Goal: Use online tool/utility: Utilize a website feature to perform a specific function

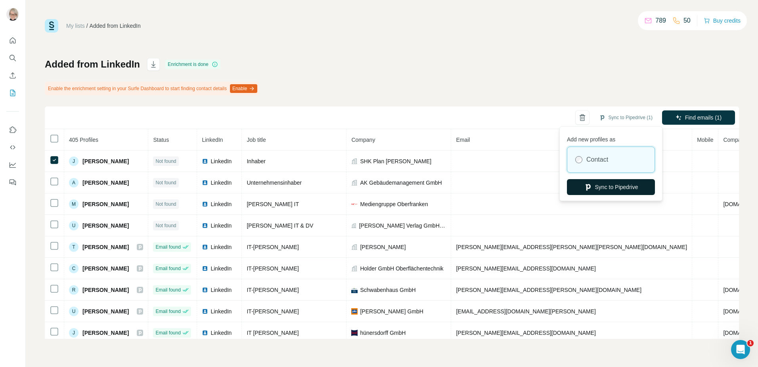
click at [608, 189] on button "Sync to Pipedrive" at bounding box center [611, 187] width 88 height 16
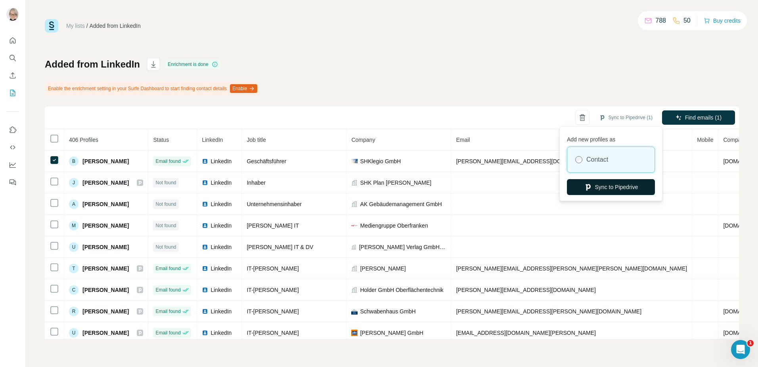
click at [618, 188] on button "Sync to Pipedrive" at bounding box center [611, 187] width 88 height 16
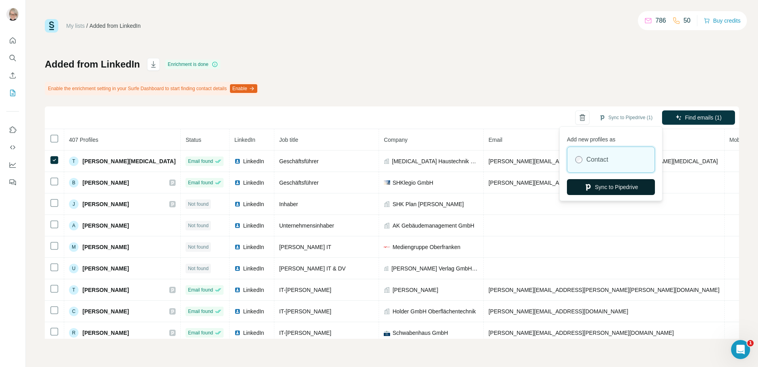
click at [604, 188] on button "Sync to Pipedrive" at bounding box center [611, 187] width 88 height 16
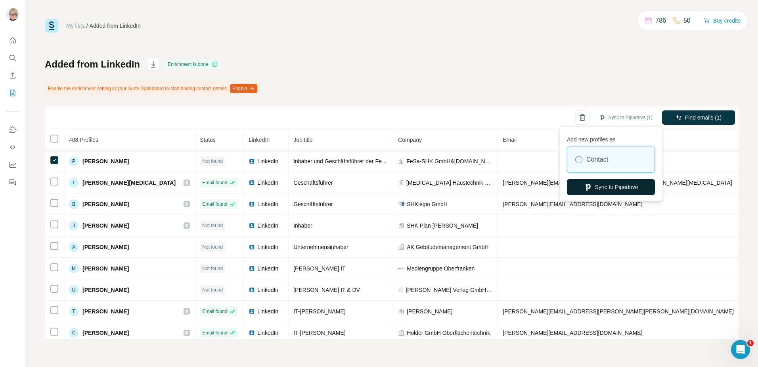
click at [617, 183] on button "Sync to Pipedrive" at bounding box center [611, 187] width 88 height 16
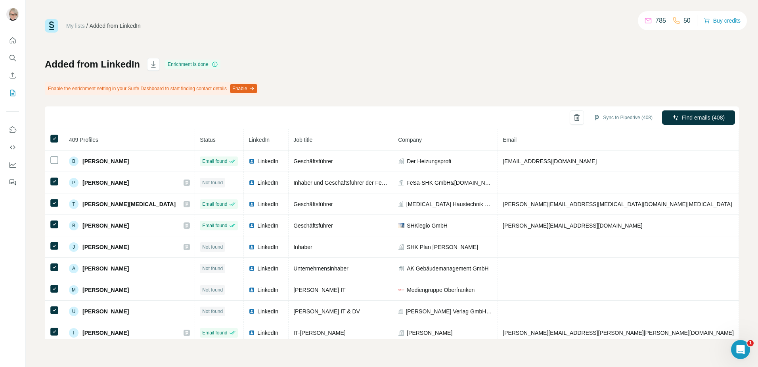
click at [57, 132] on th at bounding box center [54, 139] width 19 height 21
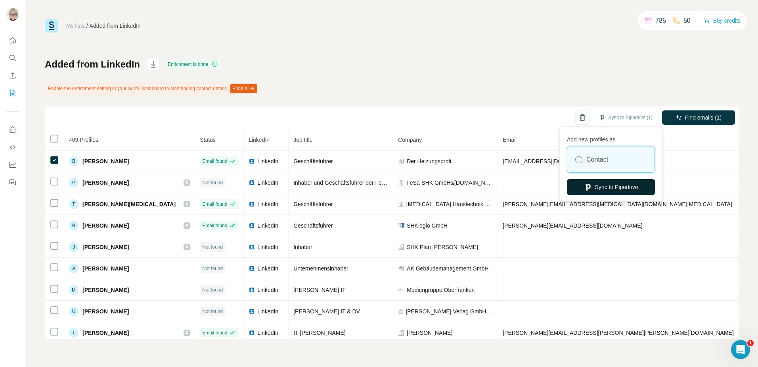
click at [606, 183] on button "Sync to Pipedrive" at bounding box center [611, 187] width 88 height 16
